Goal: Find specific page/section: Find specific page/section

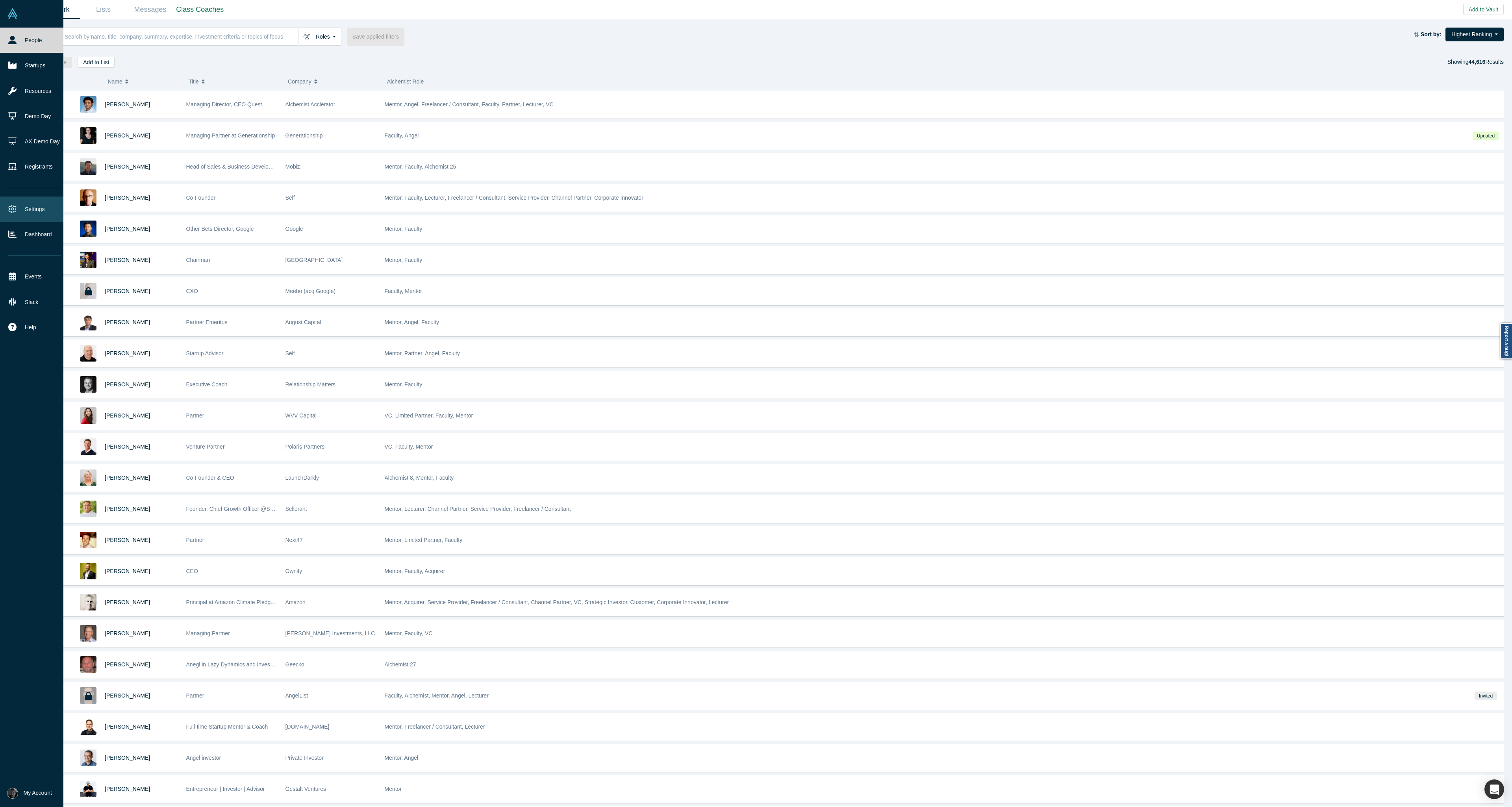
click at [18, 220] on link "Settings" at bounding box center [35, 209] width 69 height 25
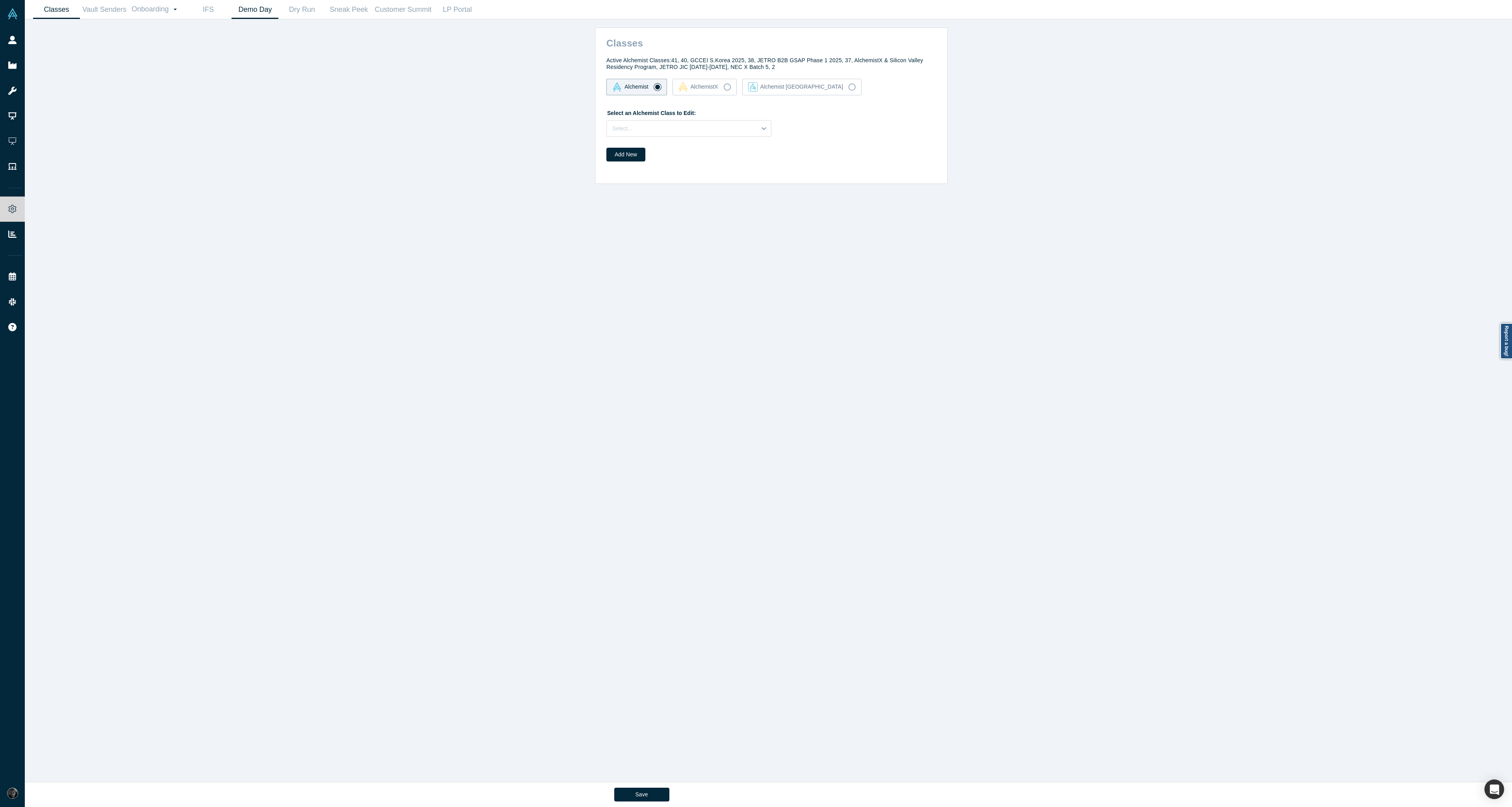
click at [256, 19] on link "Demo Day" at bounding box center [255, 10] width 47 height 19
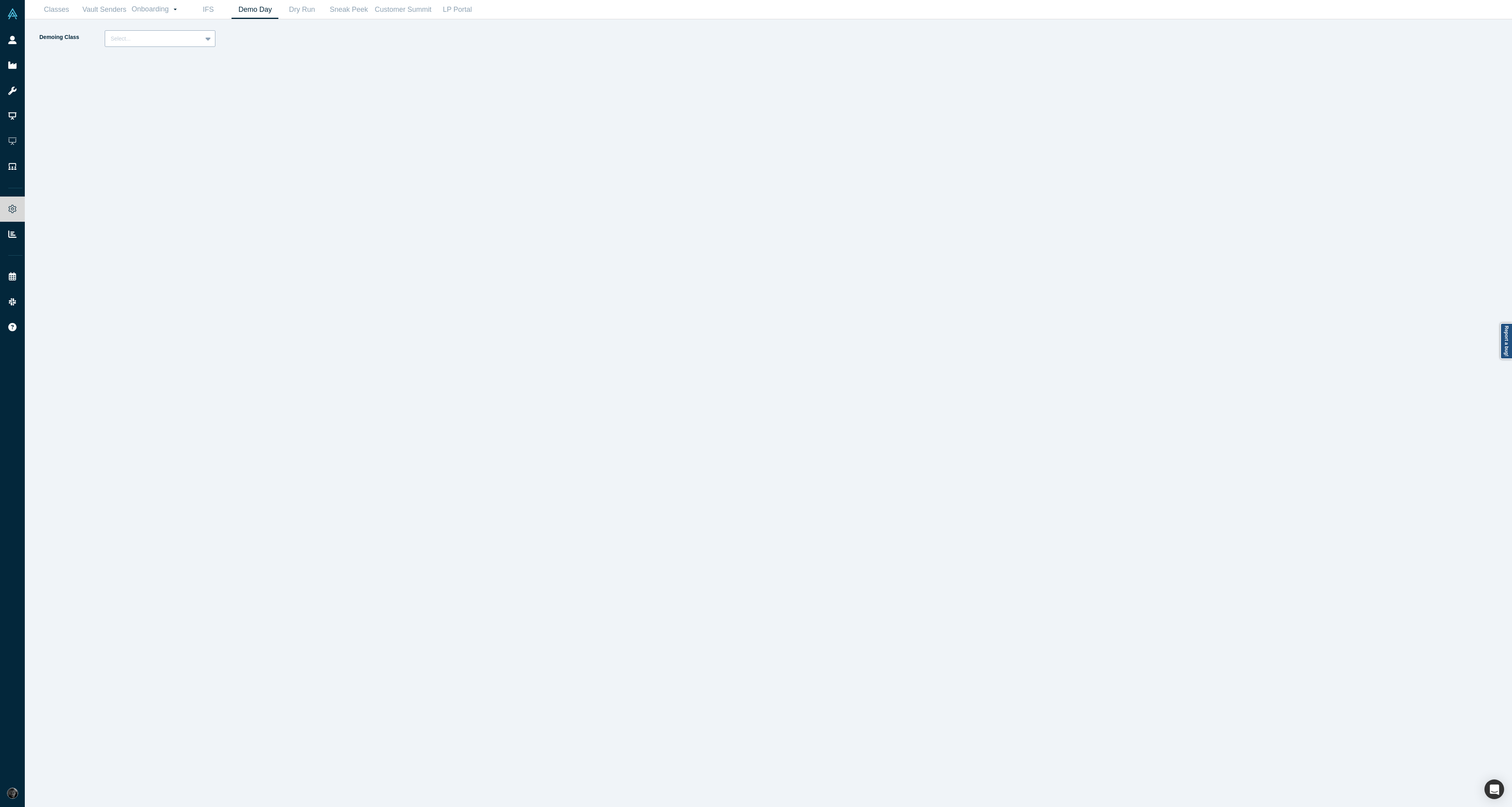
click at [185, 45] on div "Select..." at bounding box center [160, 39] width 111 height 16
click at [184, 68] on div "Alchemist 40 (Active)" at bounding box center [160, 73] width 111 height 15
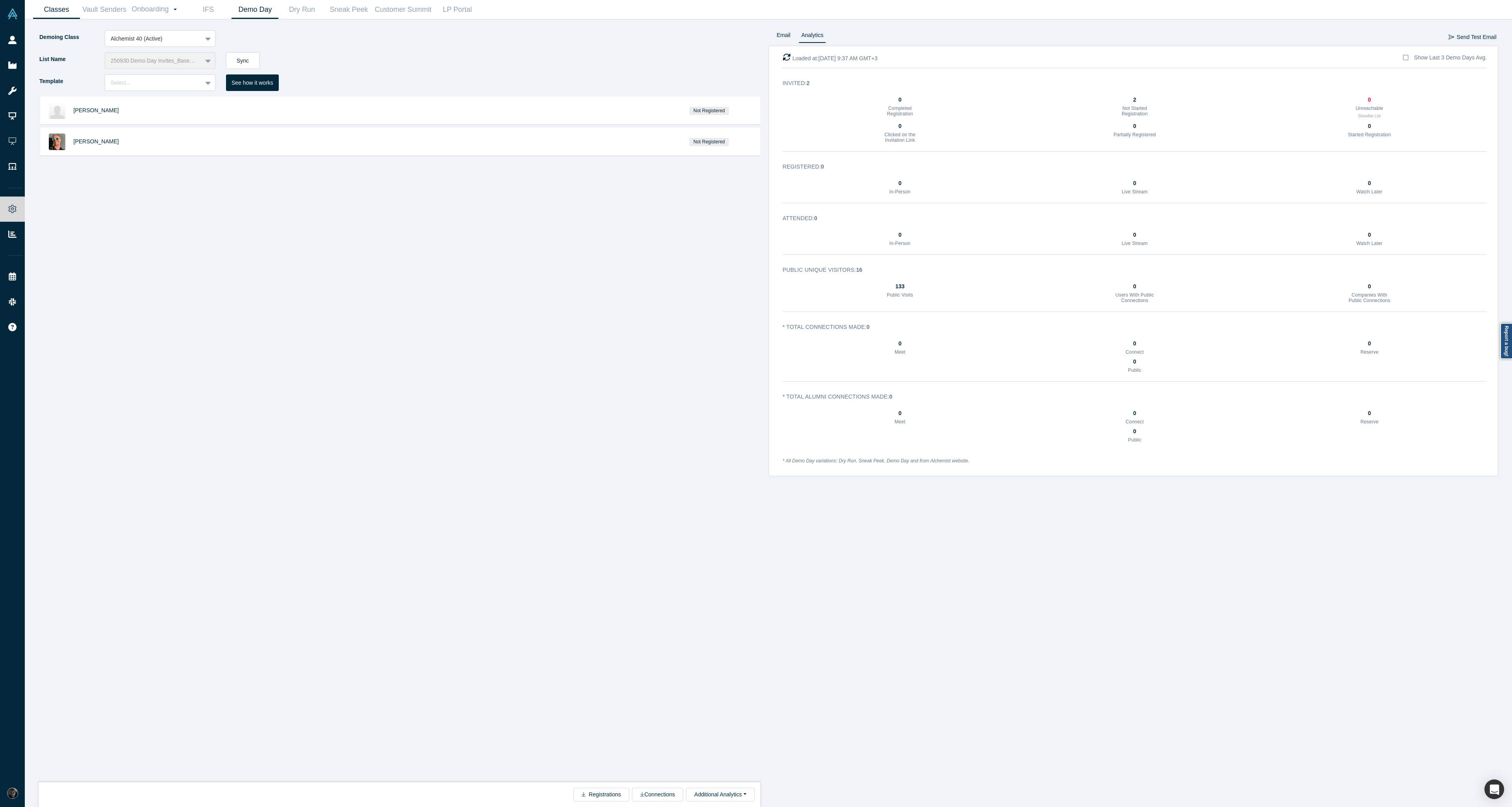
click at [42, 8] on link "Classes" at bounding box center [56, 10] width 47 height 19
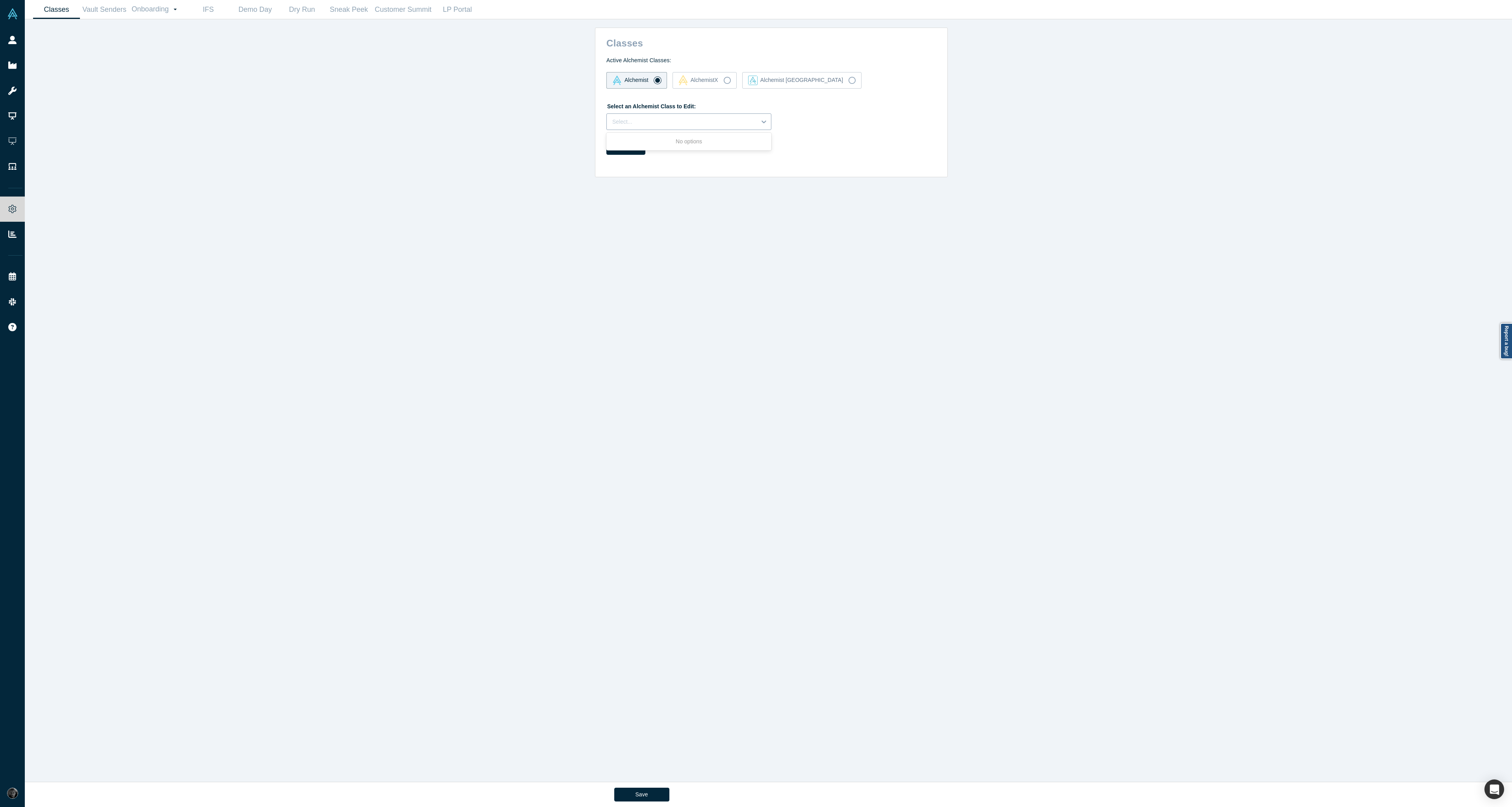
click at [685, 119] on div at bounding box center [681, 121] width 139 height 10
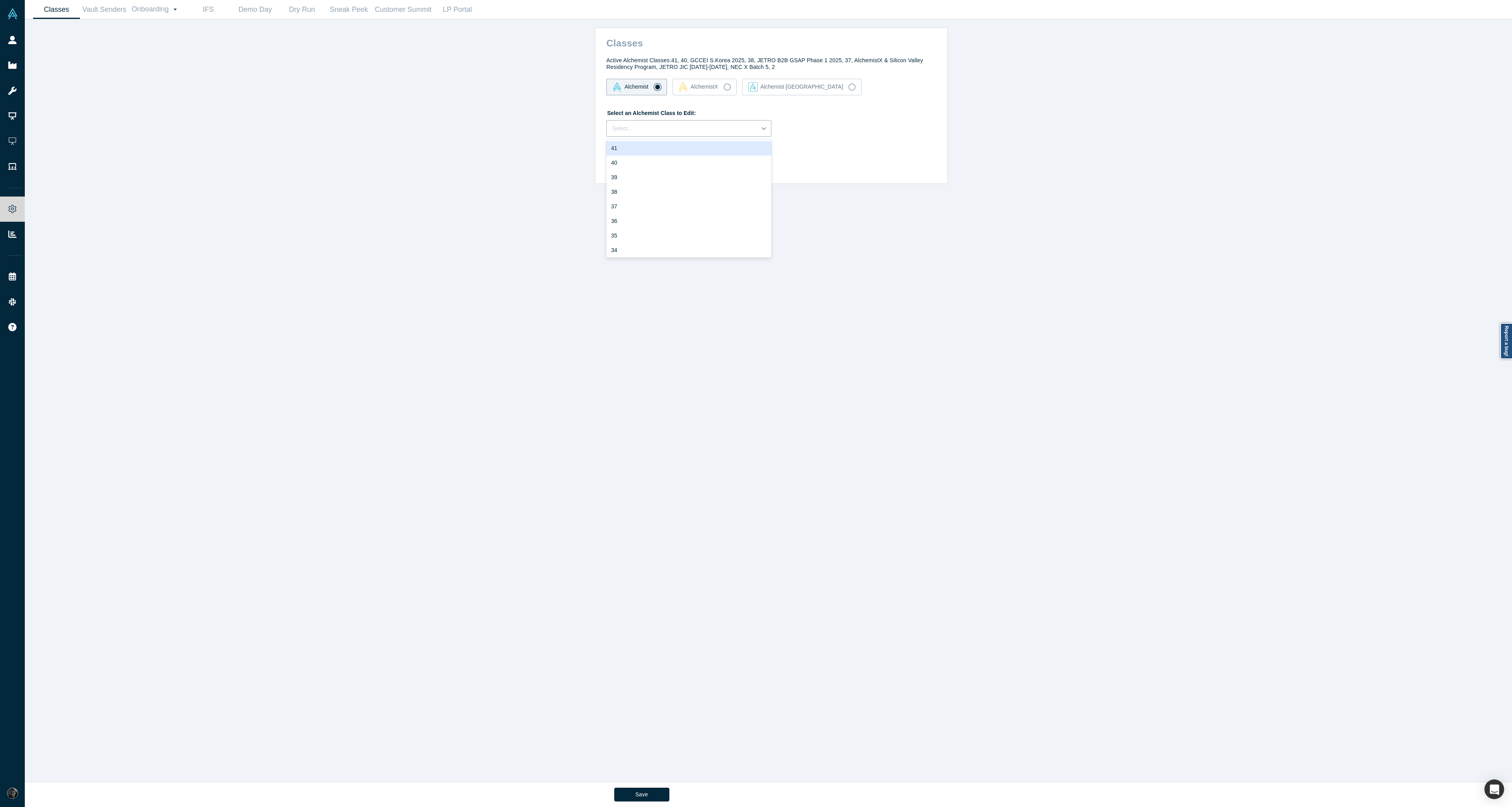
click at [683, 153] on div "41" at bounding box center [689, 148] width 165 height 15
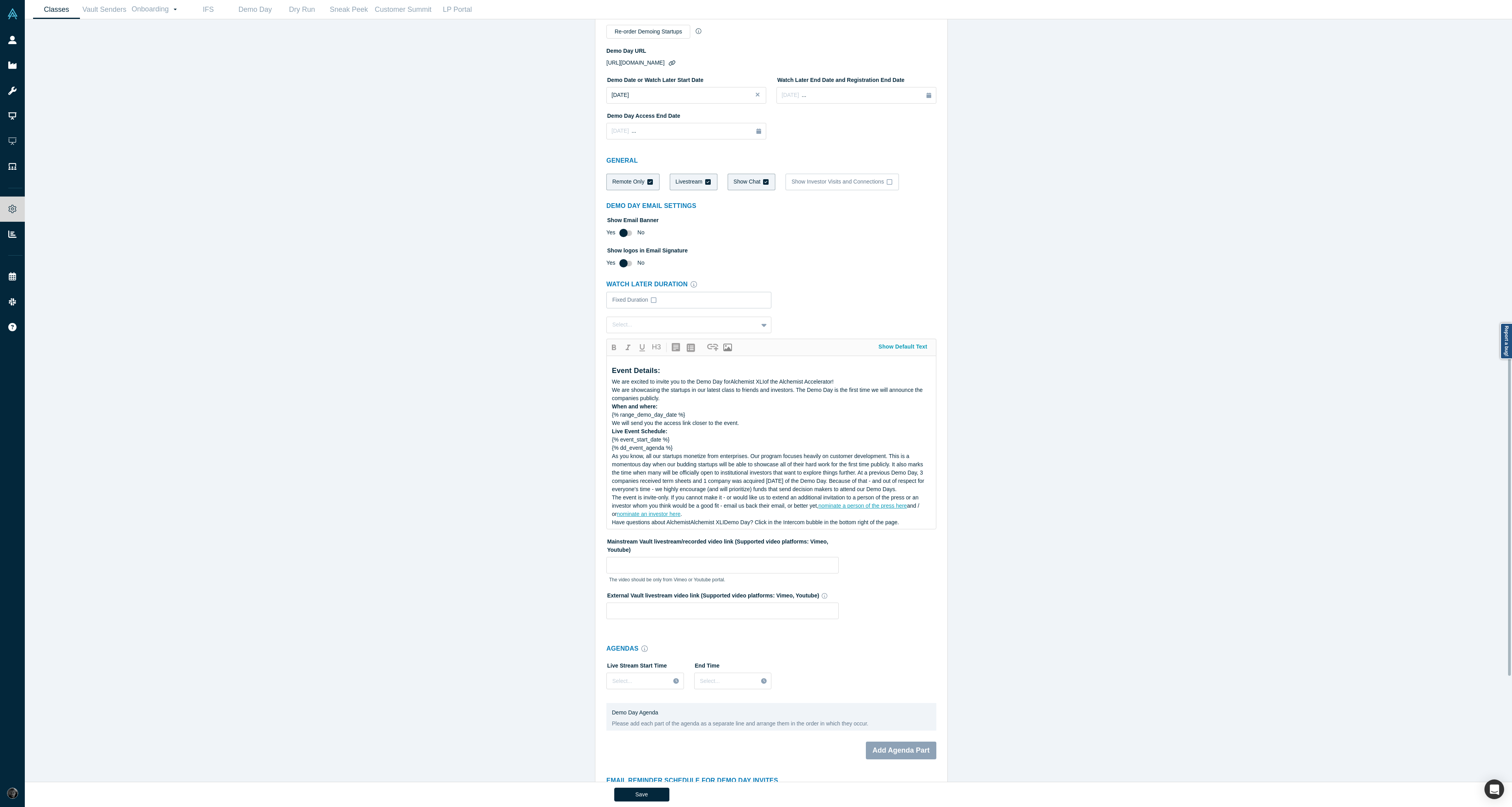
scroll to position [640, 0]
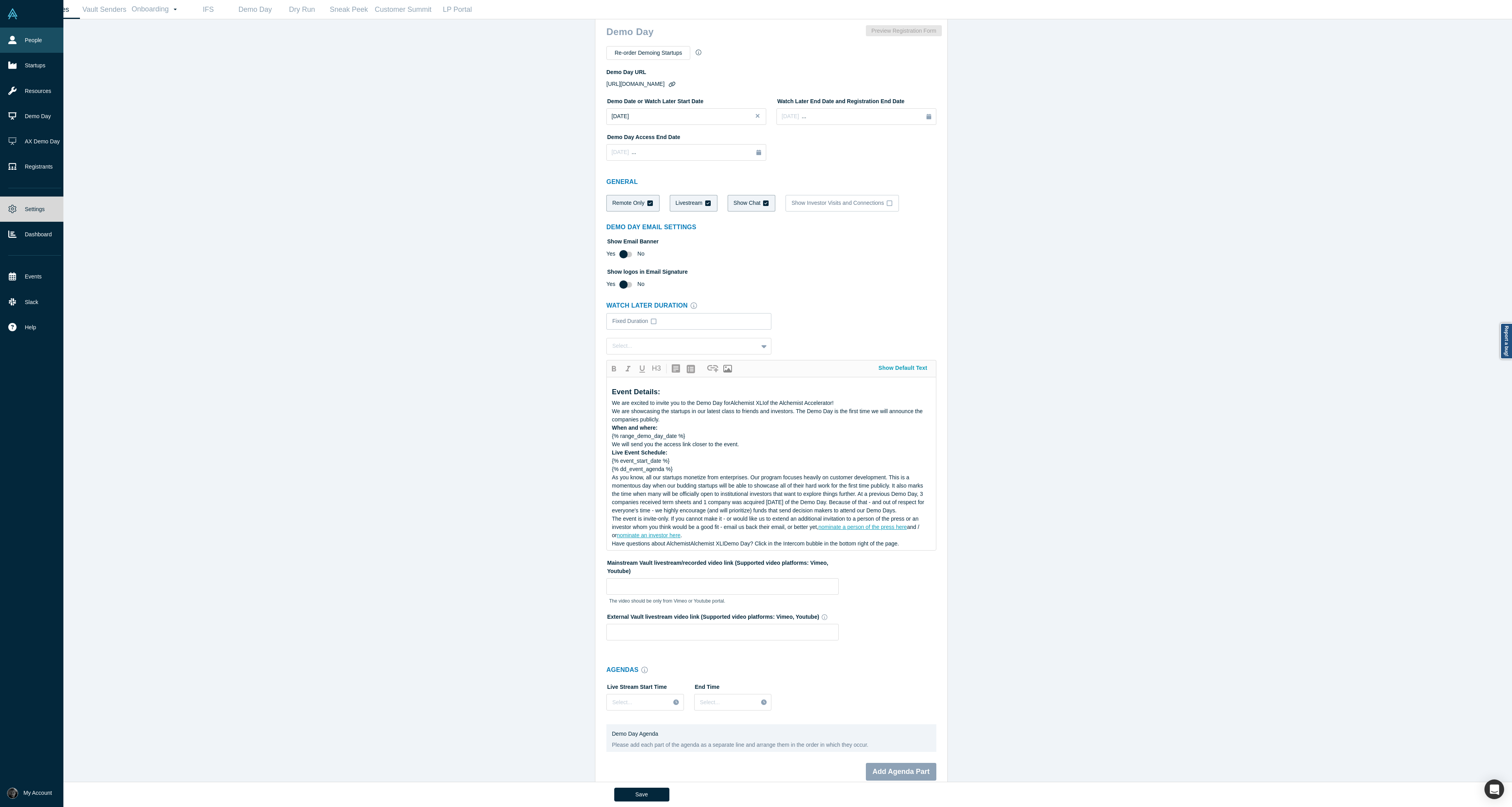
click at [22, 43] on link "People" at bounding box center [35, 40] width 69 height 25
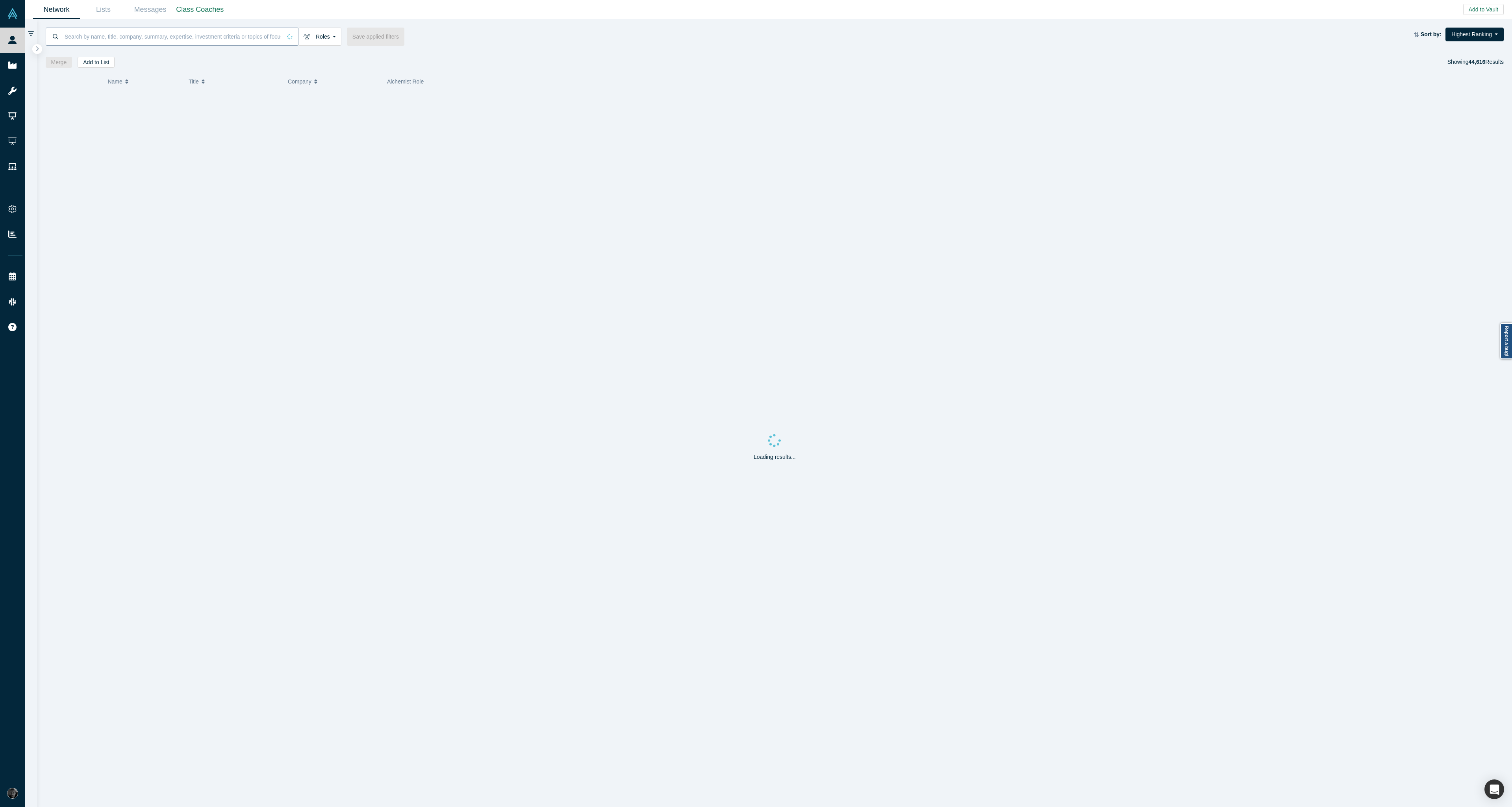
click at [256, 35] on input at bounding box center [173, 36] width 218 height 19
paste input "[EMAIL_ADDRESS][DOMAIN_NAME]"
click at [65, 36] on input "[EMAIL_ADDRESS][DOMAIN_NAME]" at bounding box center [181, 36] width 234 height 19
type input "[EMAIL_ADDRESS][DOMAIN_NAME]"
click at [168, 55] on icon "Remove Filter" at bounding box center [170, 56] width 4 height 5
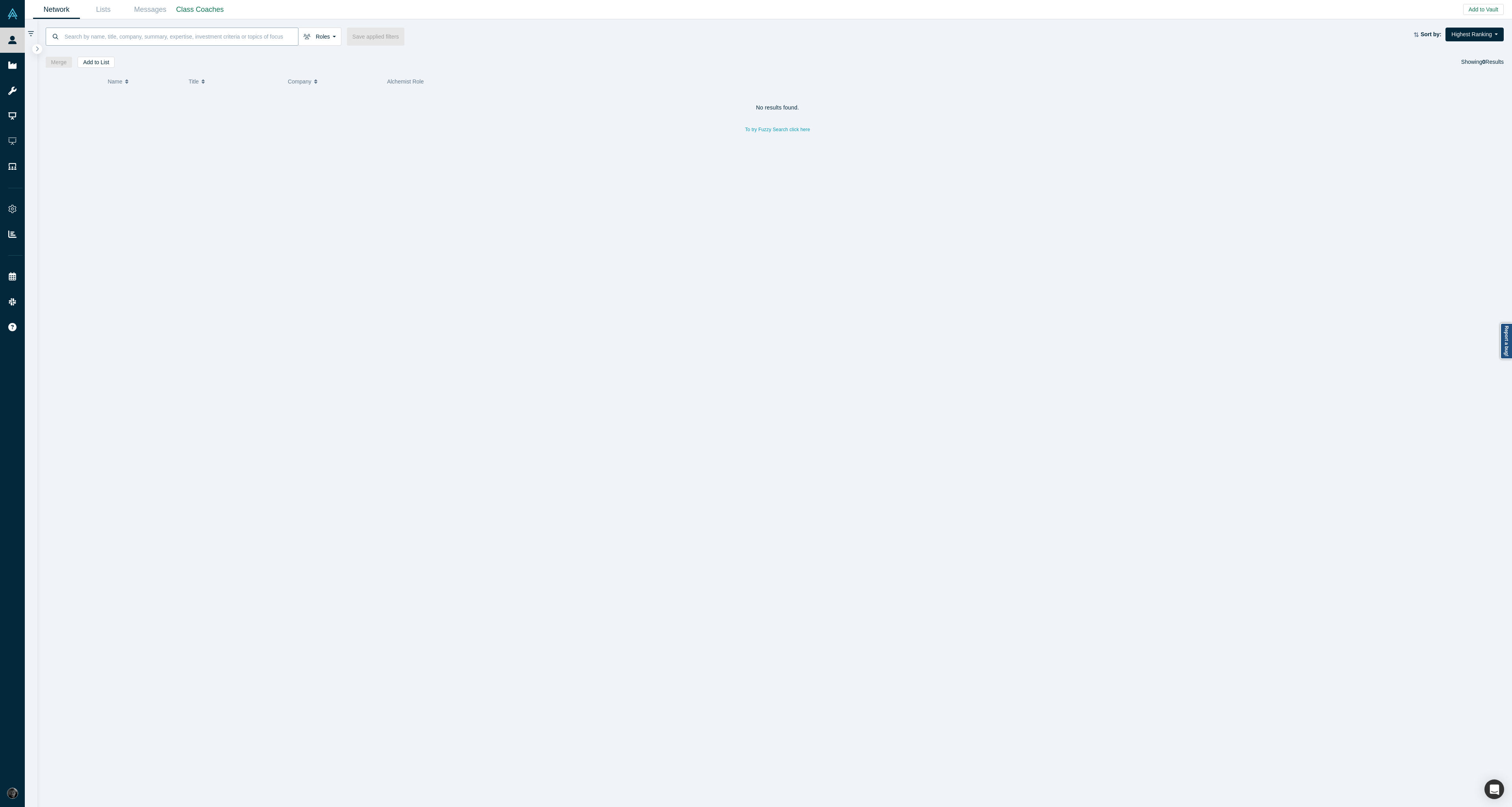
click at [133, 42] on input at bounding box center [181, 36] width 234 height 19
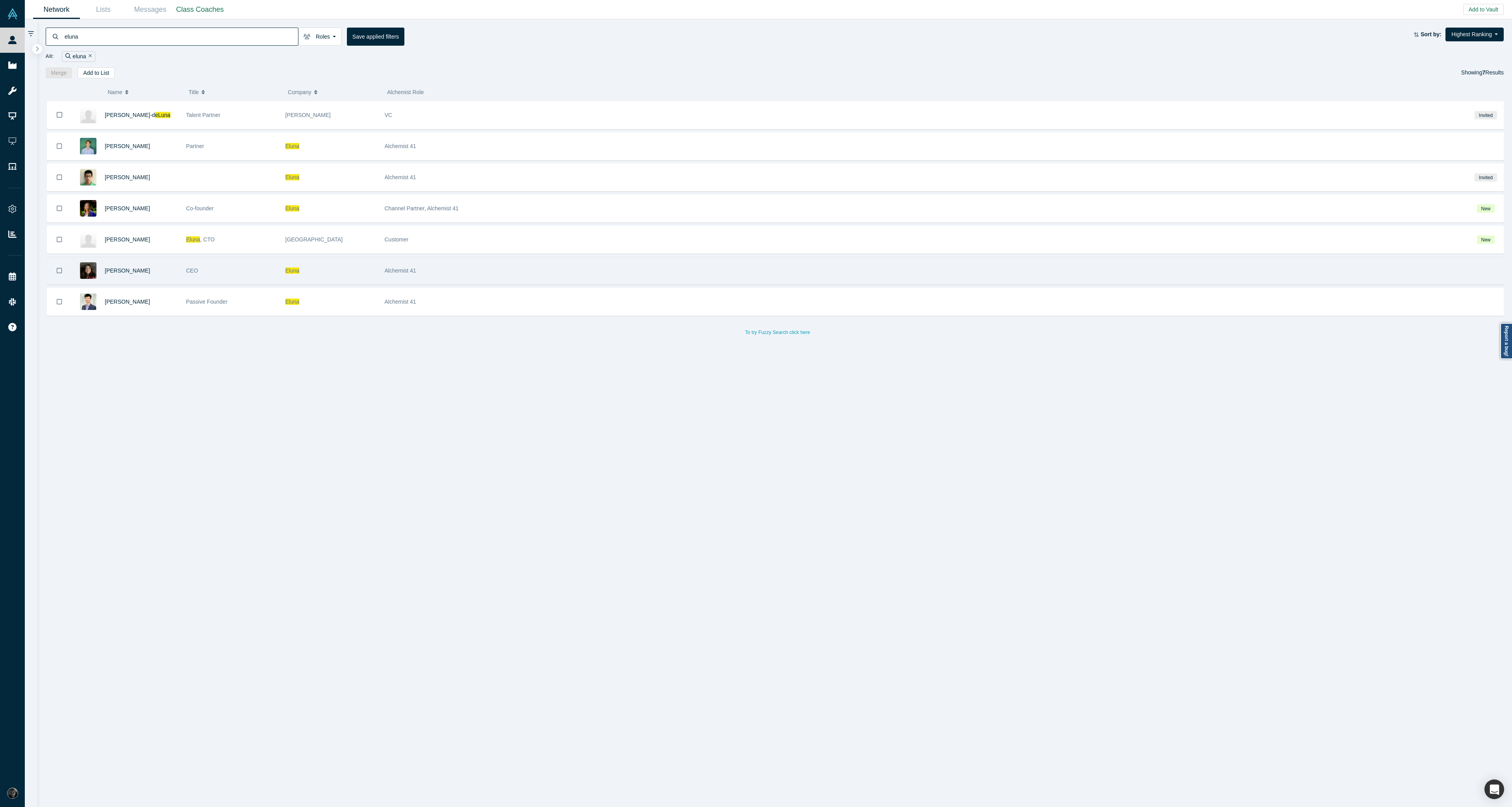
type input "eluna"
click at [170, 279] on div "[PERSON_NAME]" at bounding box center [141, 271] width 73 height 27
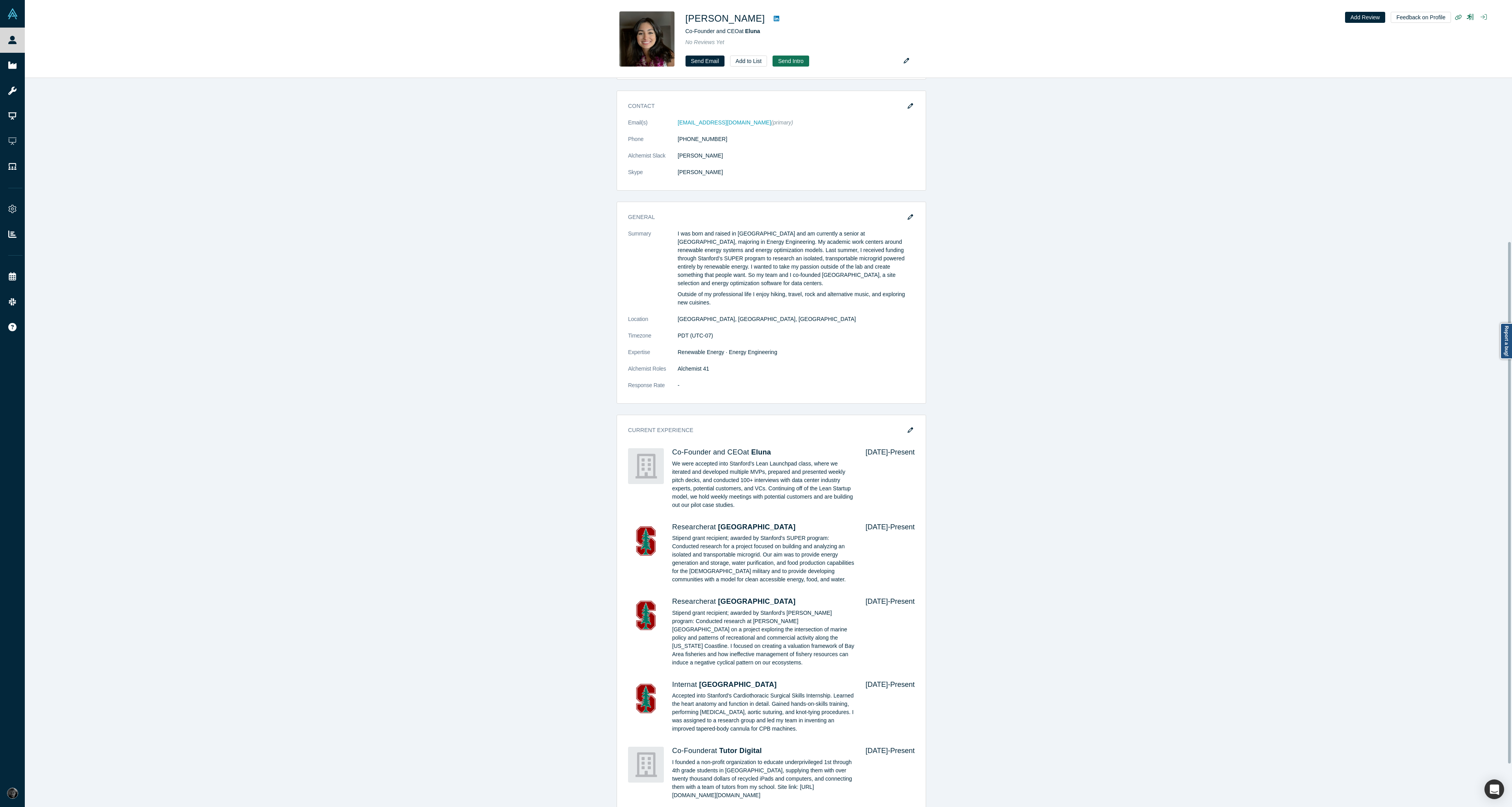
scroll to position [236, 0]
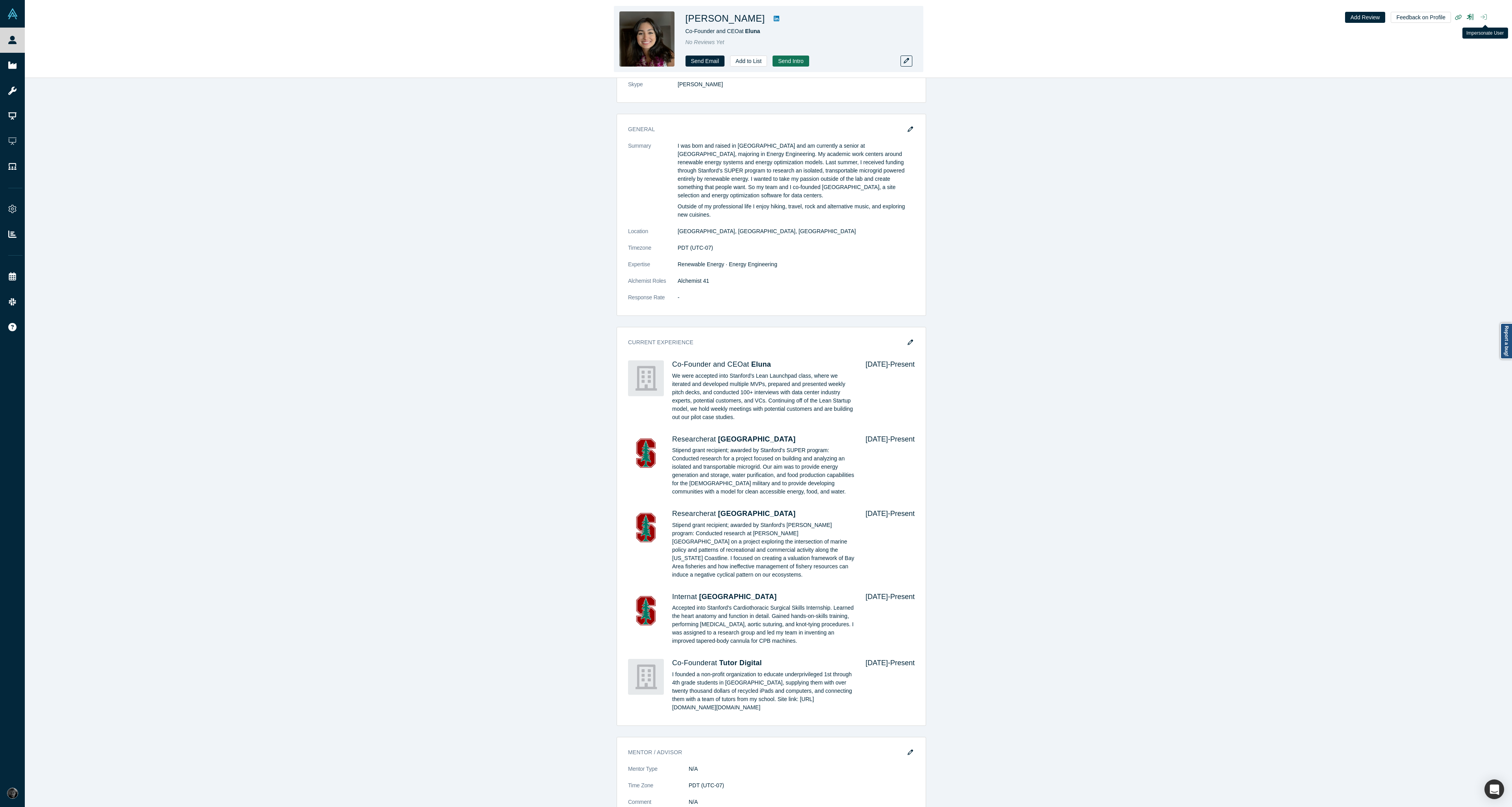
click at [1489, 19] on button "button" at bounding box center [1483, 17] width 12 height 11
